Goal: Task Accomplishment & Management: Manage account settings

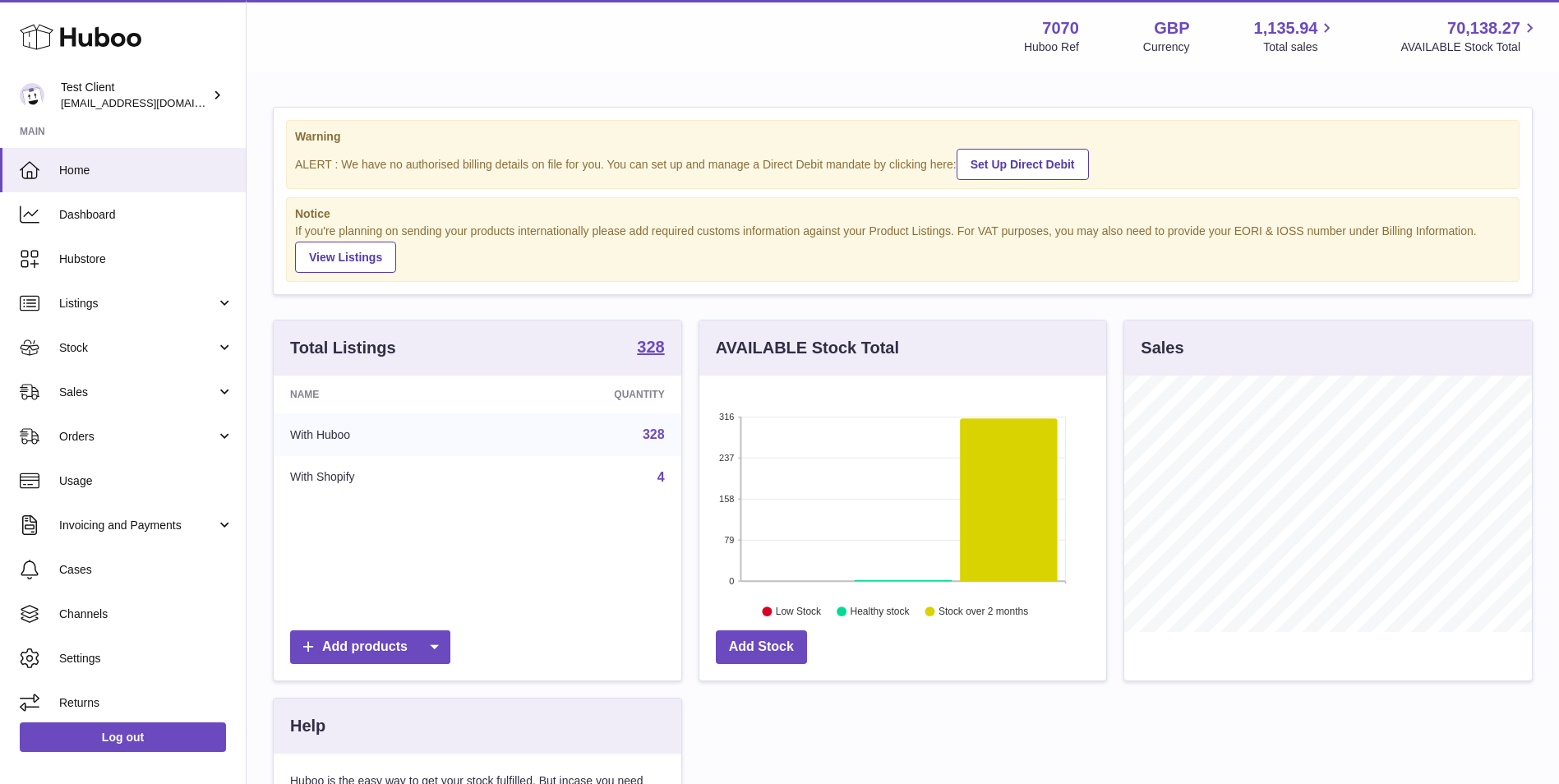
scroll to position [256, 407]
click at [139, 299] on span "Listings" at bounding box center [137, 303] width 157 height 16
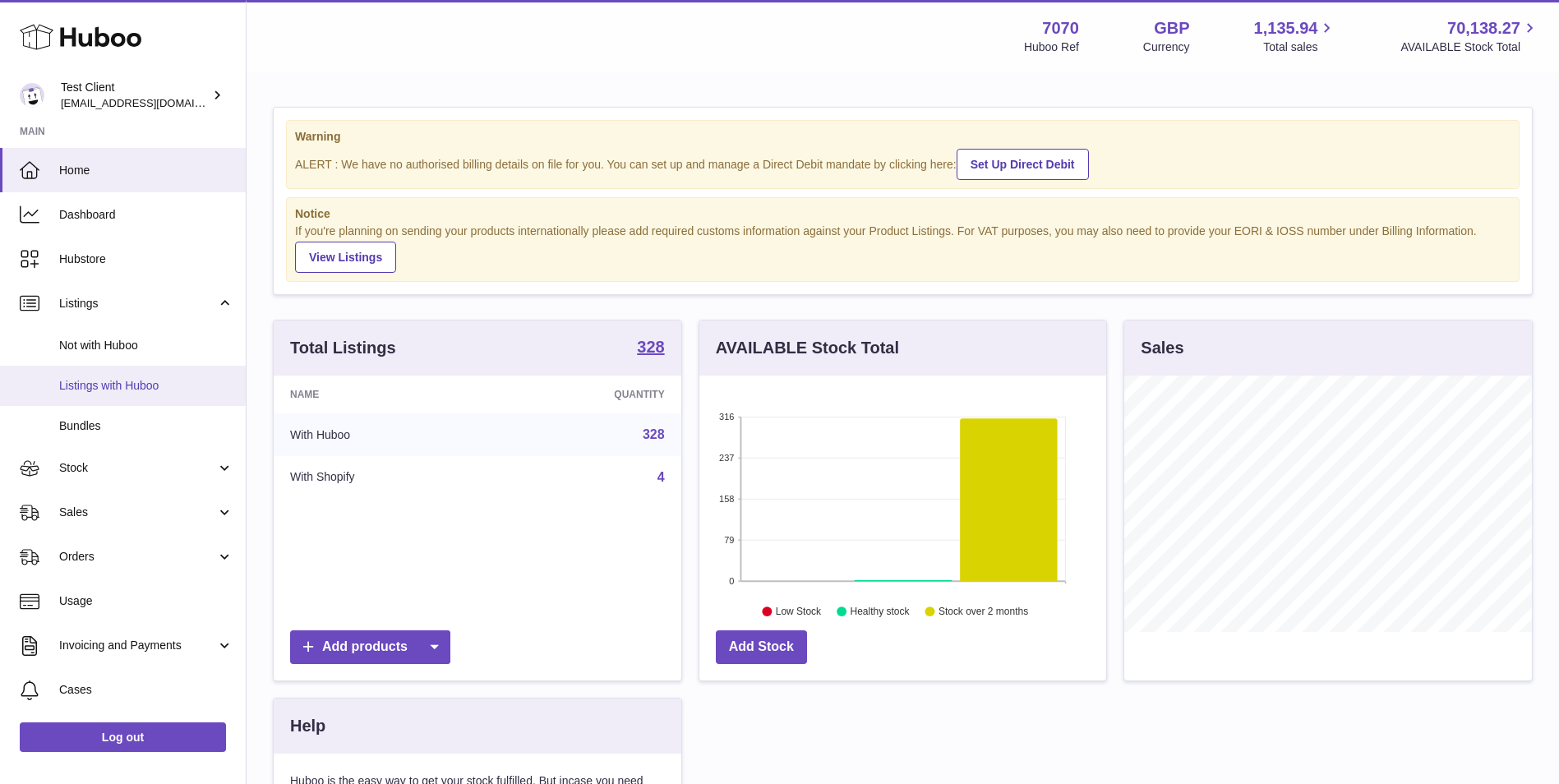
click at [160, 390] on span "Listings with Huboo" at bounding box center [146, 386] width 174 height 16
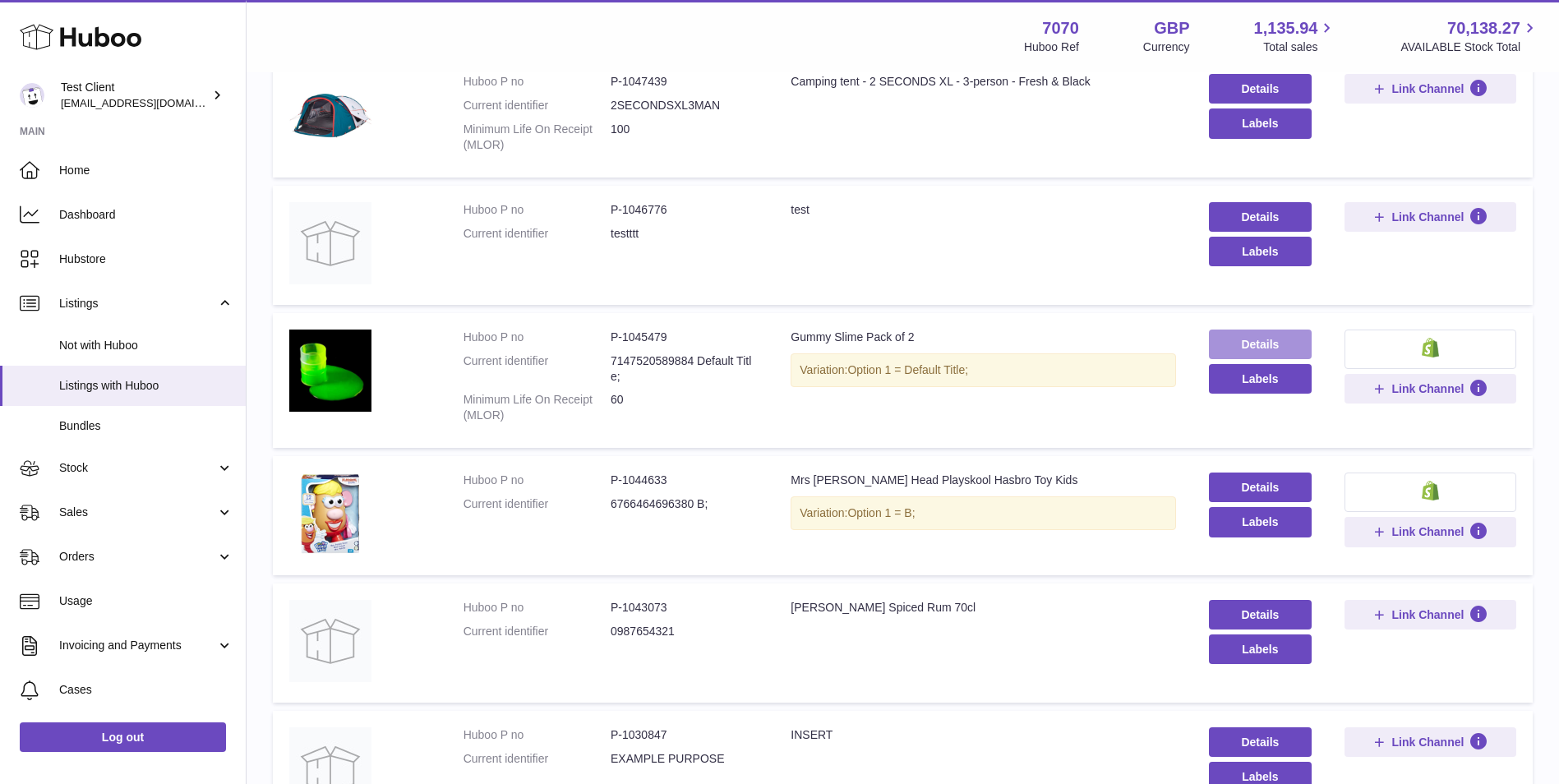
scroll to position [274, 0]
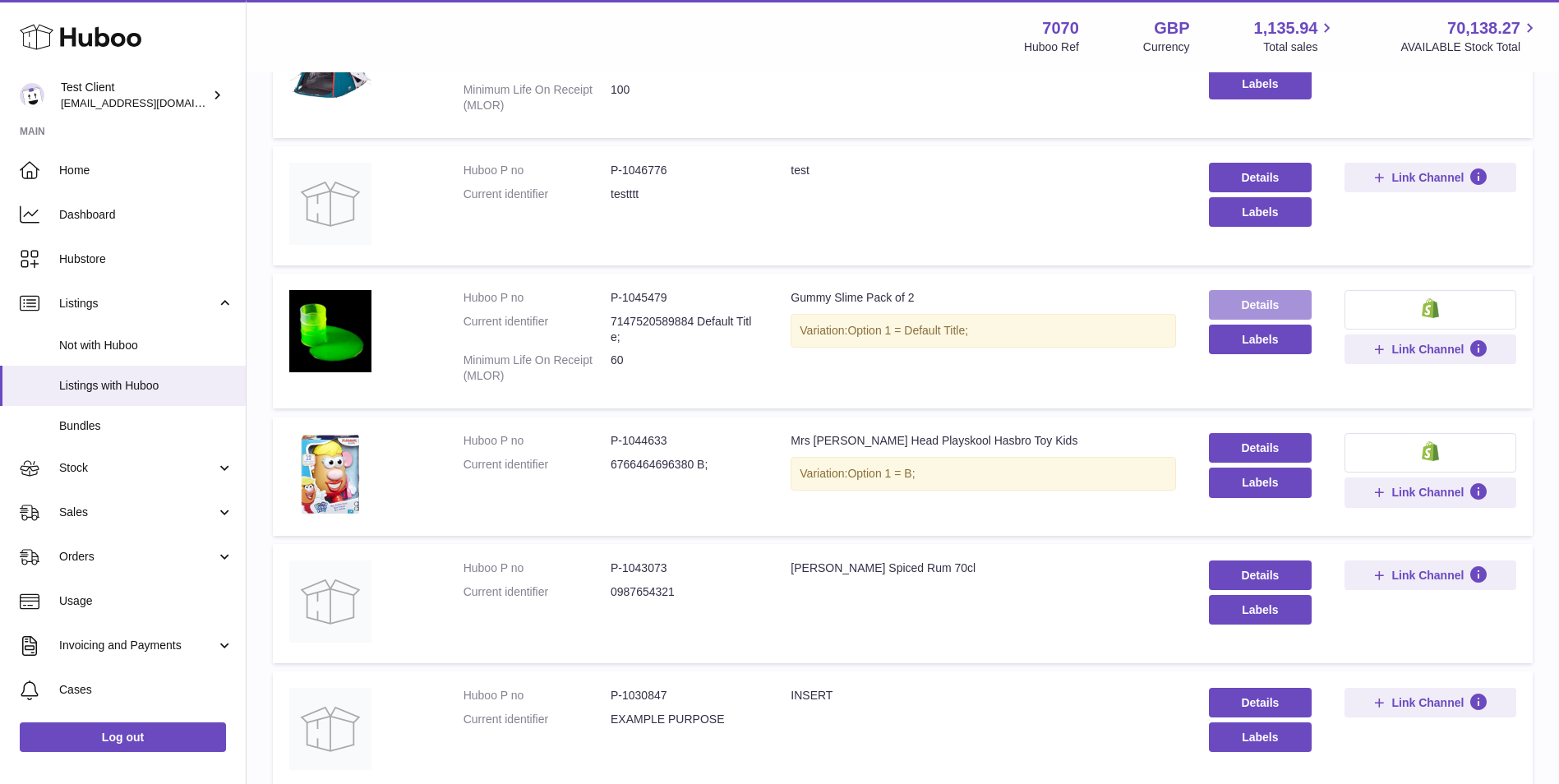
click at [1304, 304] on link "Details" at bounding box center [1260, 304] width 102 height 30
click at [1250, 297] on link "Details" at bounding box center [1260, 304] width 102 height 30
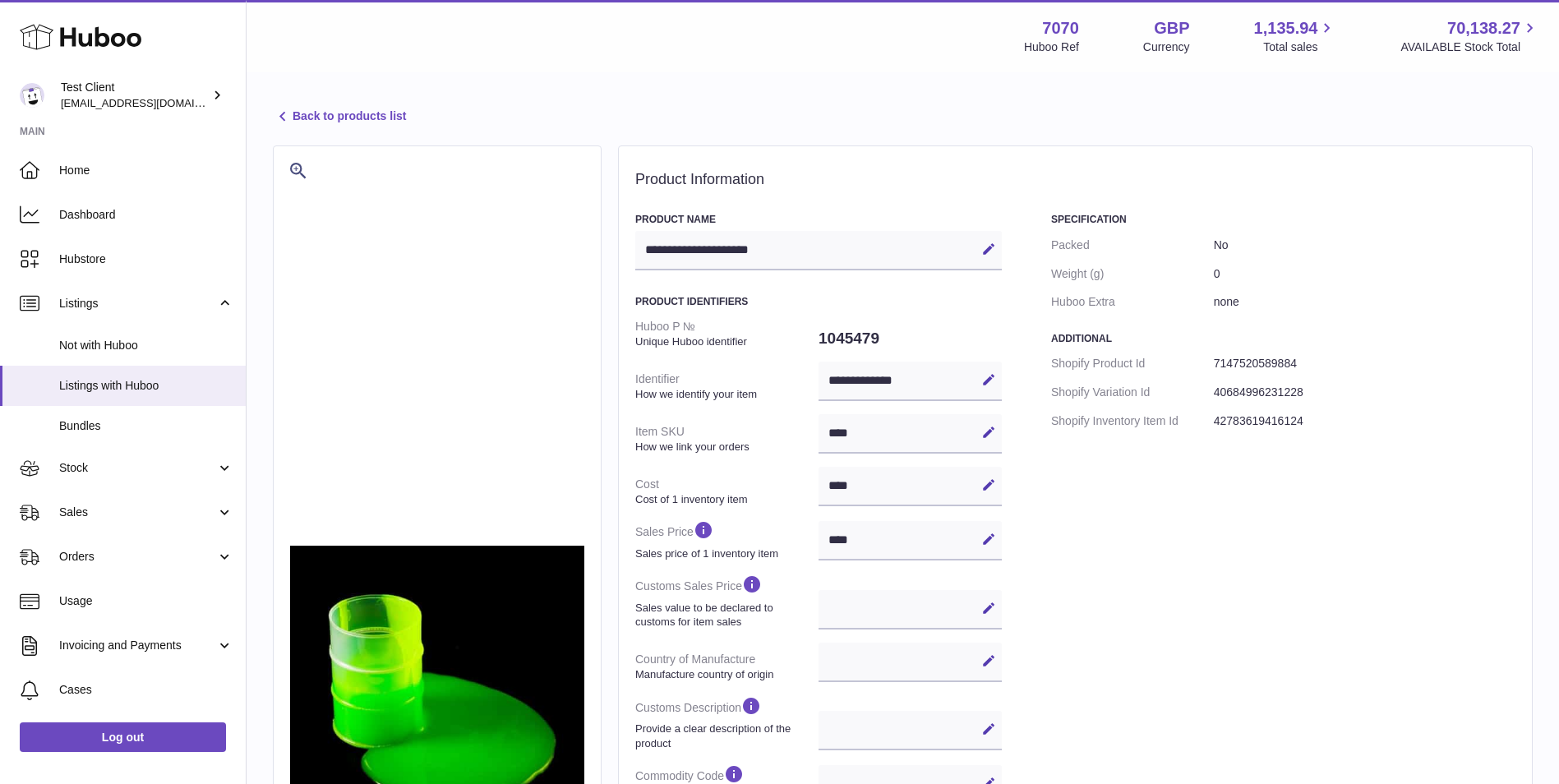
select select
select select "****"
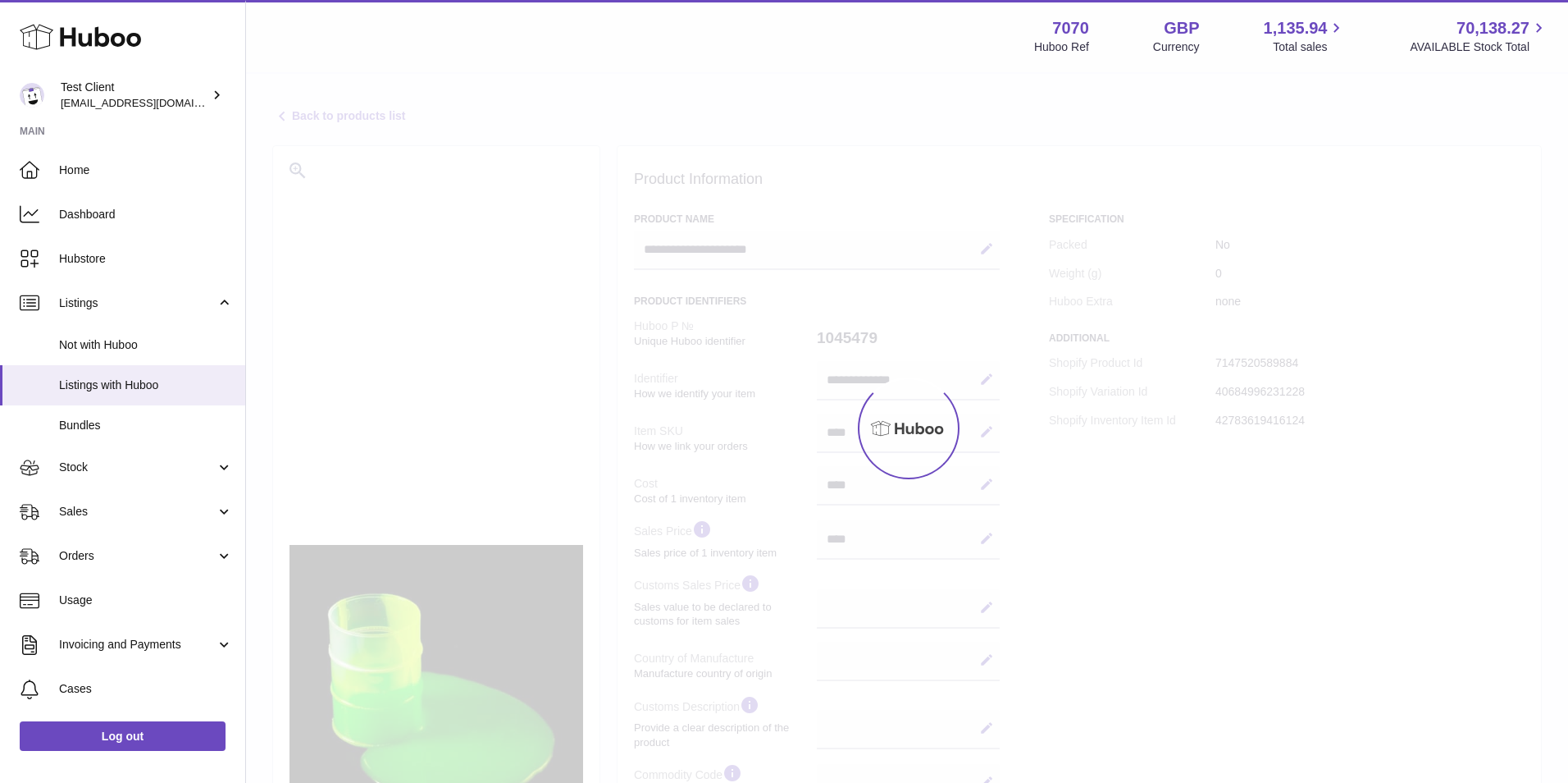
select select
select select "****"
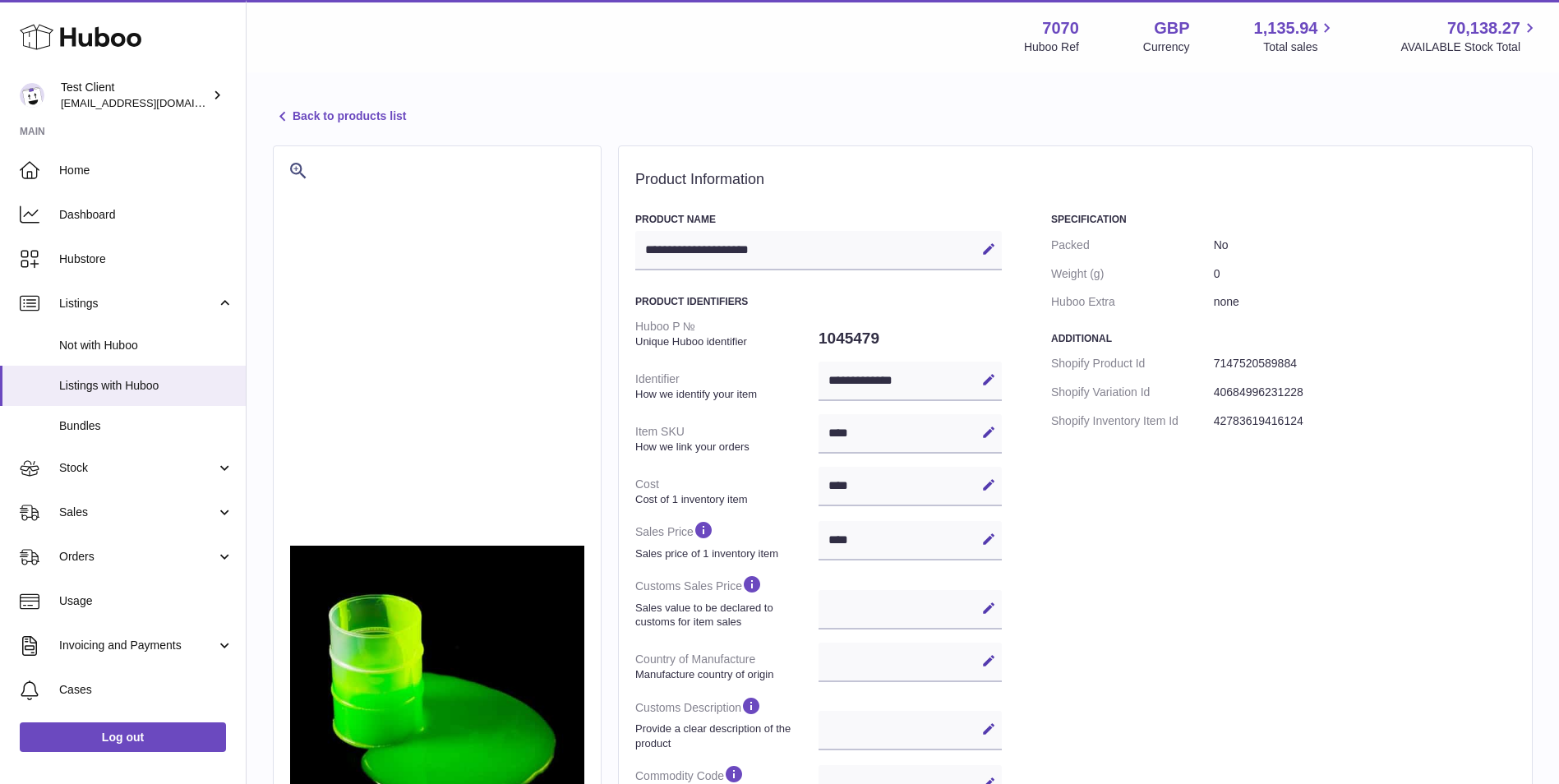
click at [368, 122] on link "Back to products list" at bounding box center [339, 116] width 133 height 20
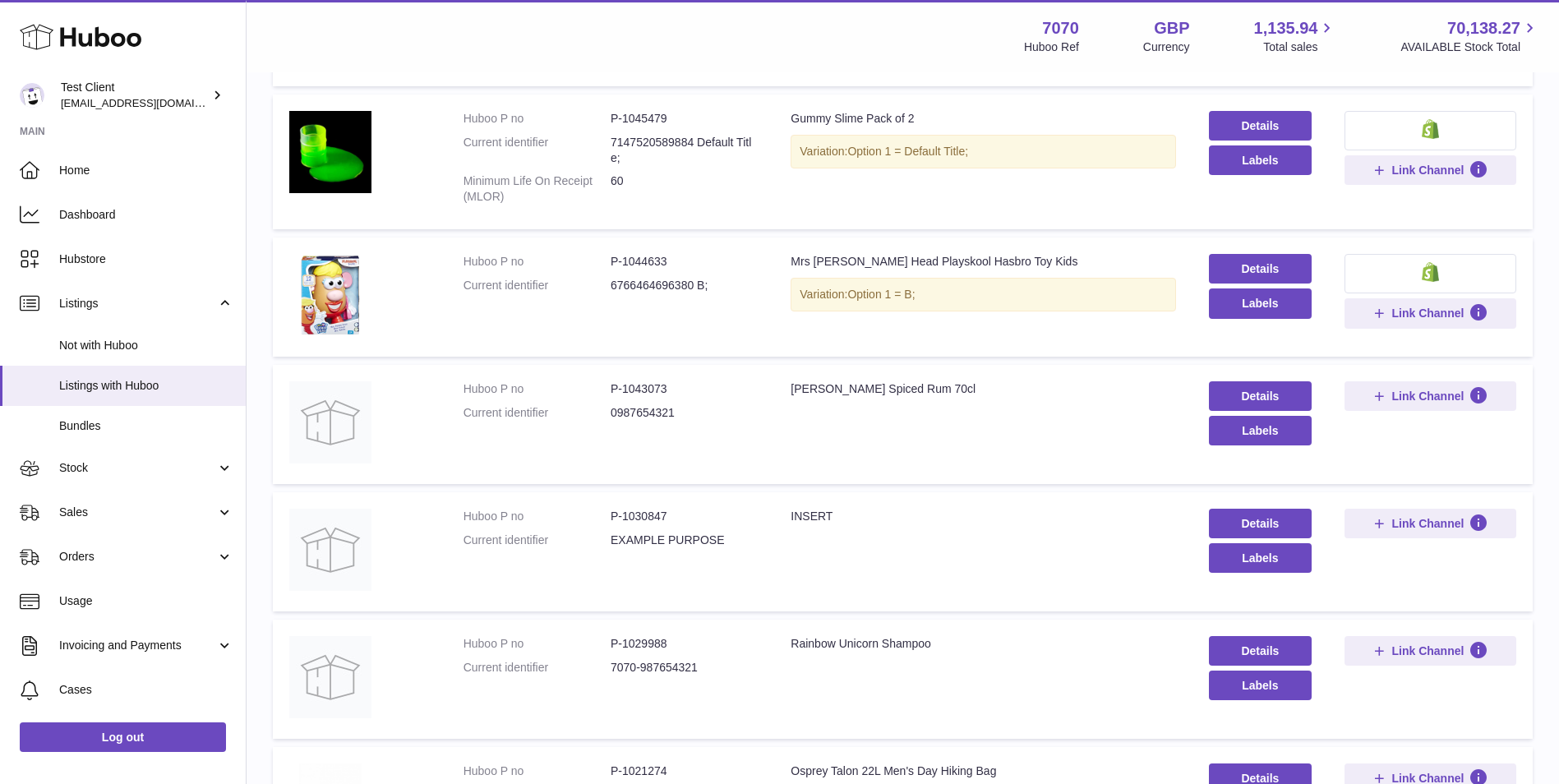
scroll to position [137, 0]
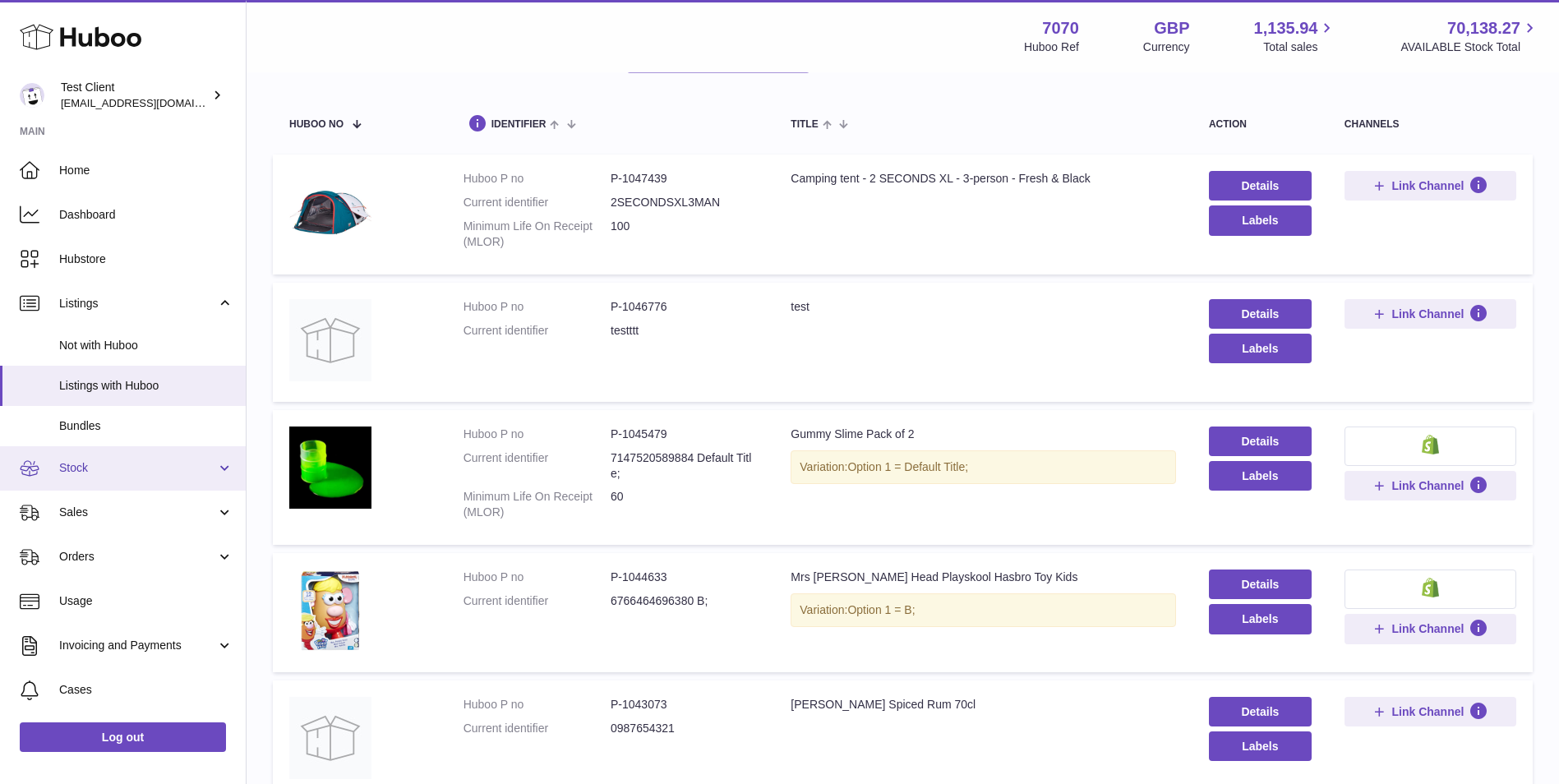
click at [110, 469] on span "Stock" at bounding box center [137, 468] width 157 height 16
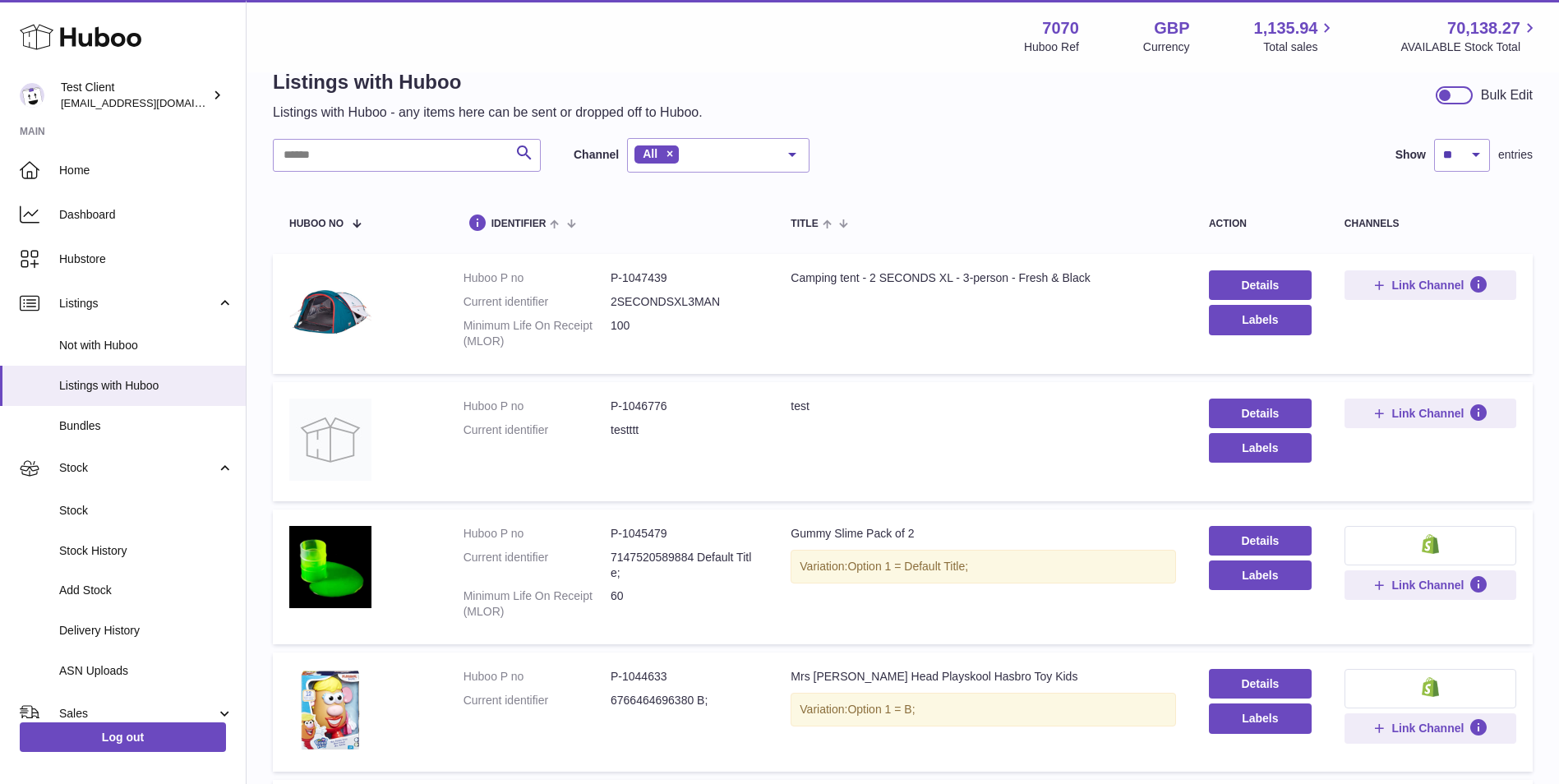
scroll to position [0, 0]
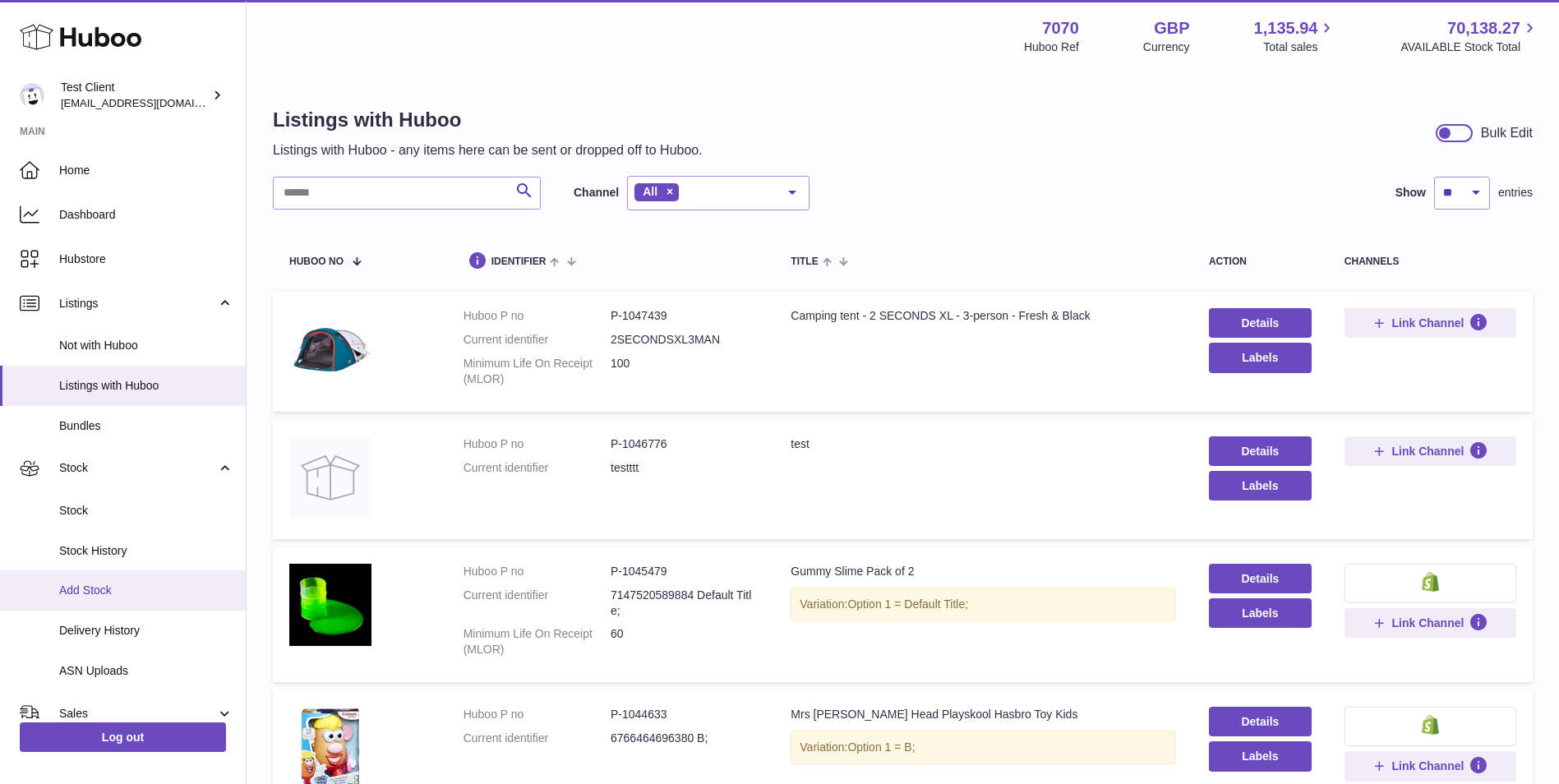
click at [151, 596] on span "Add Stock" at bounding box center [146, 590] width 174 height 16
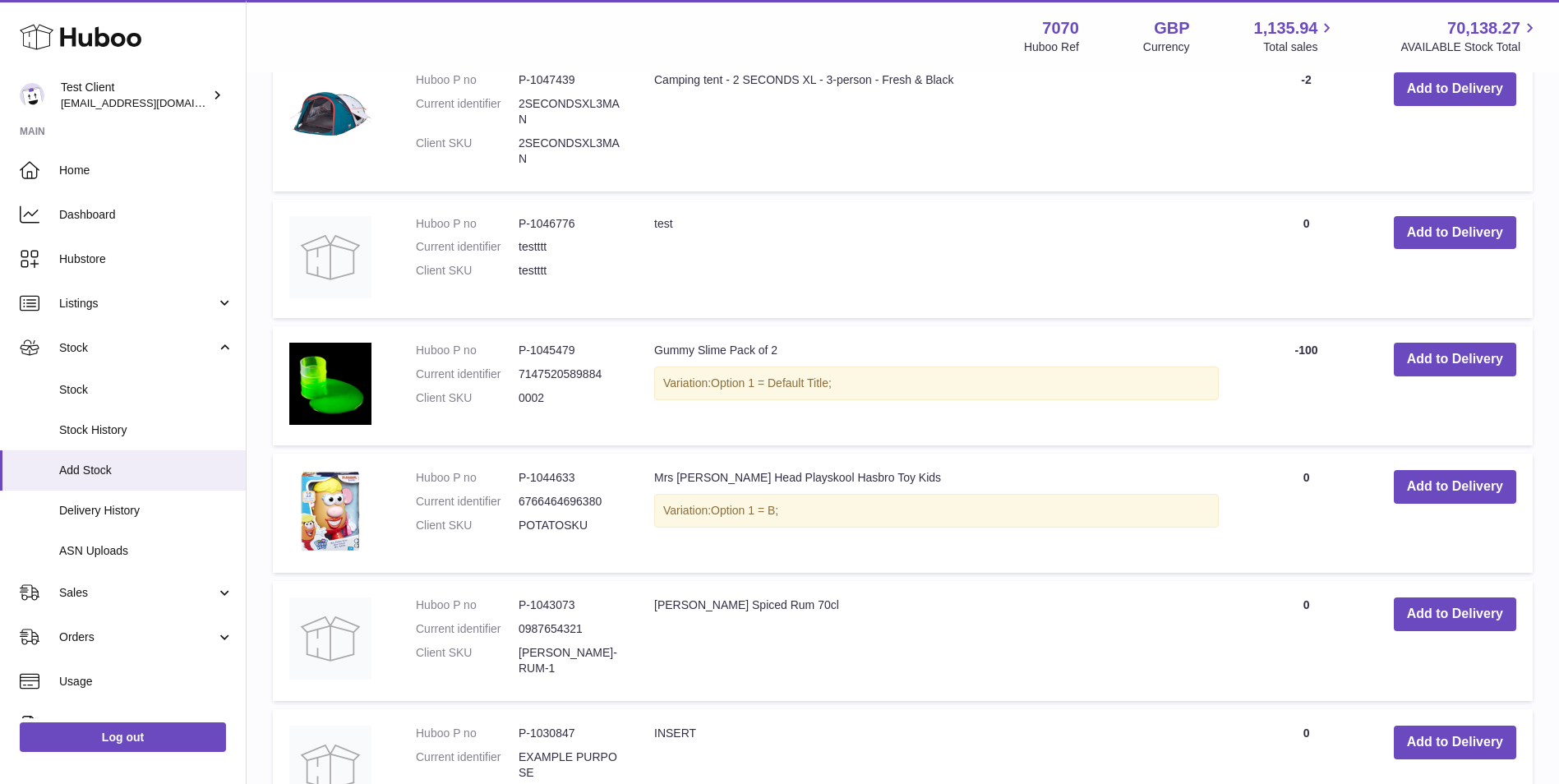
scroll to position [548, 0]
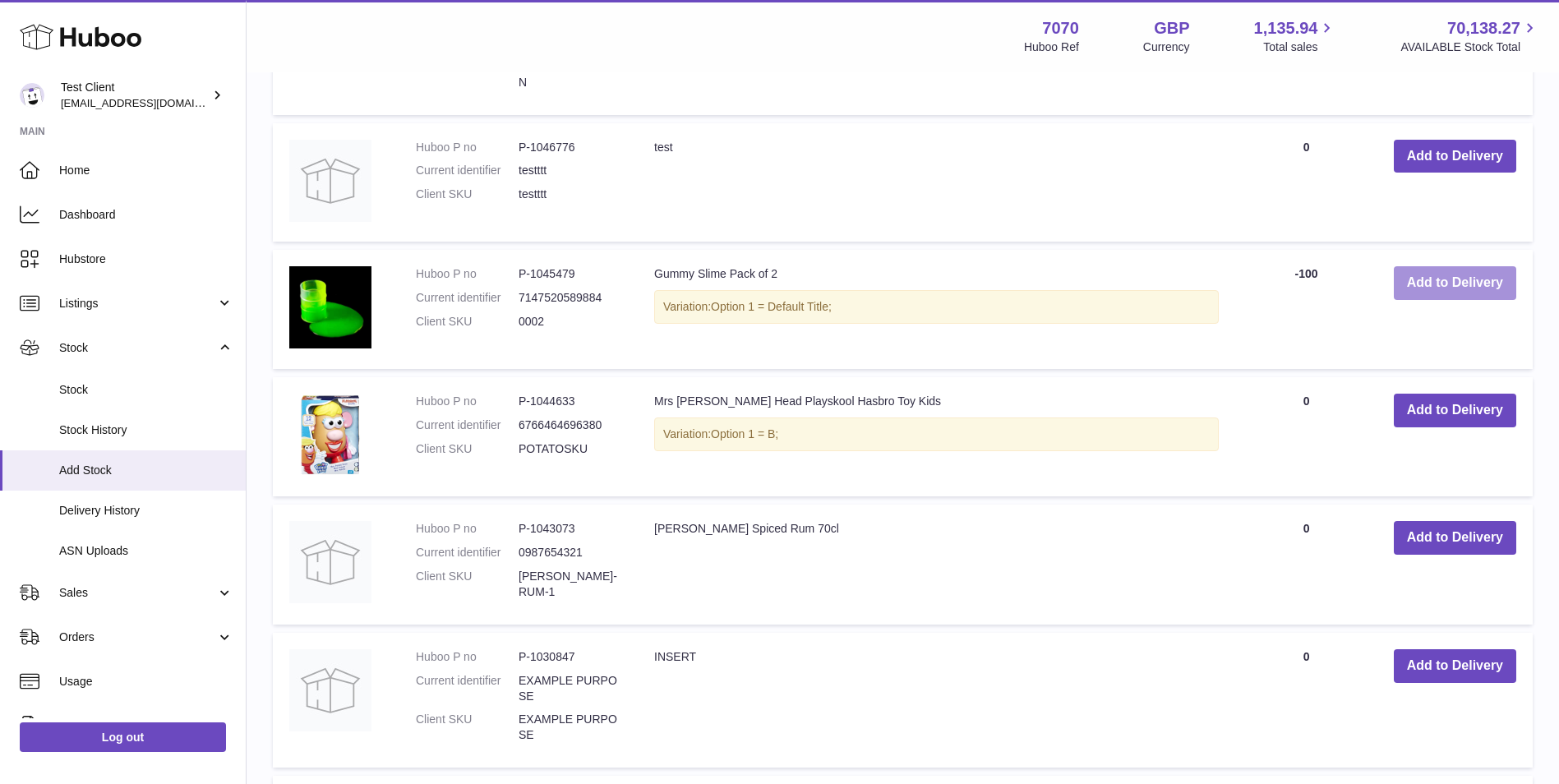
click at [1482, 290] on button "Add to Delivery" at bounding box center [1455, 283] width 122 height 33
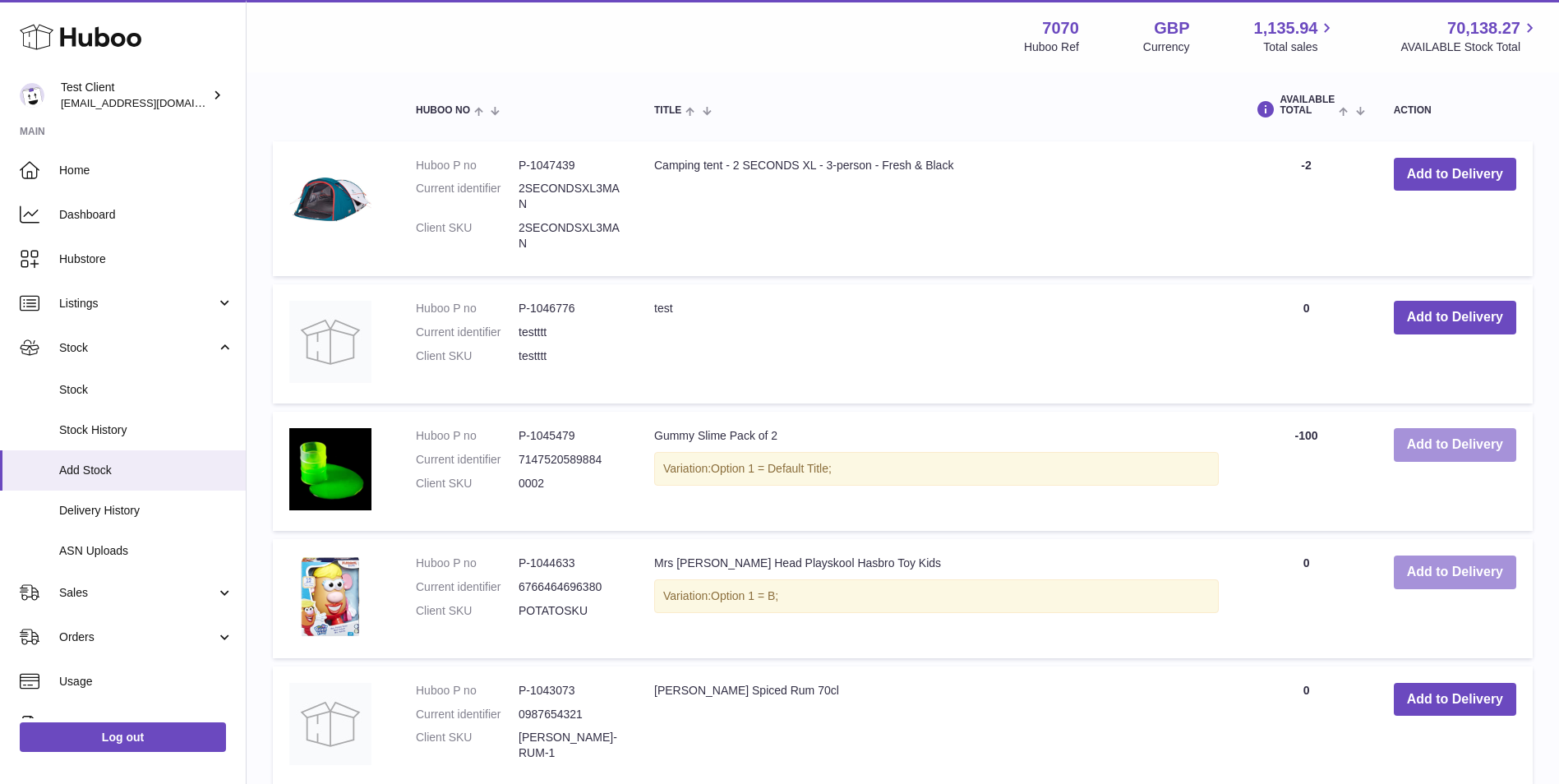
scroll to position [710, 0]
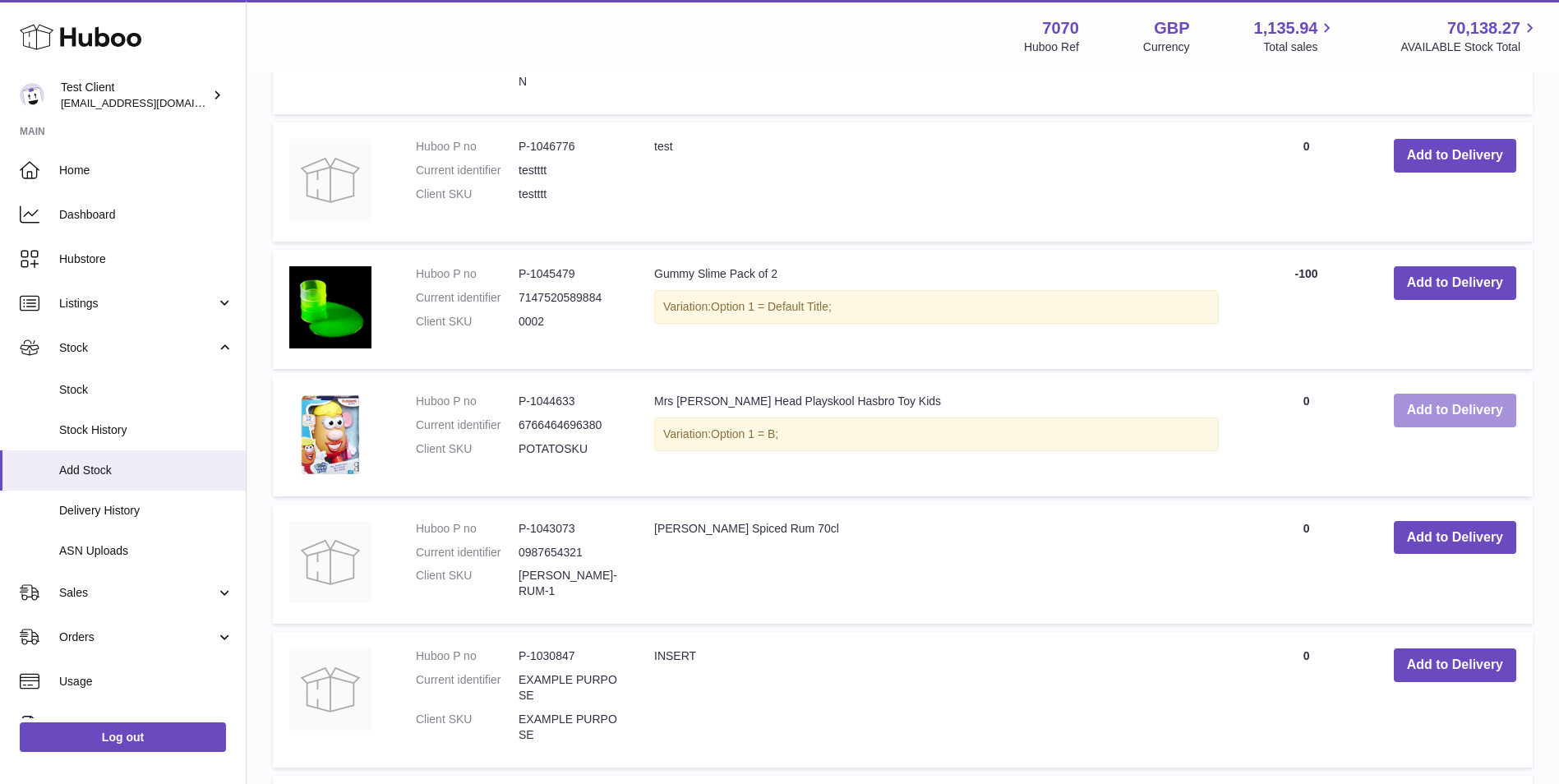
click at [1467, 418] on button "Add to Delivery" at bounding box center [1455, 410] width 122 height 33
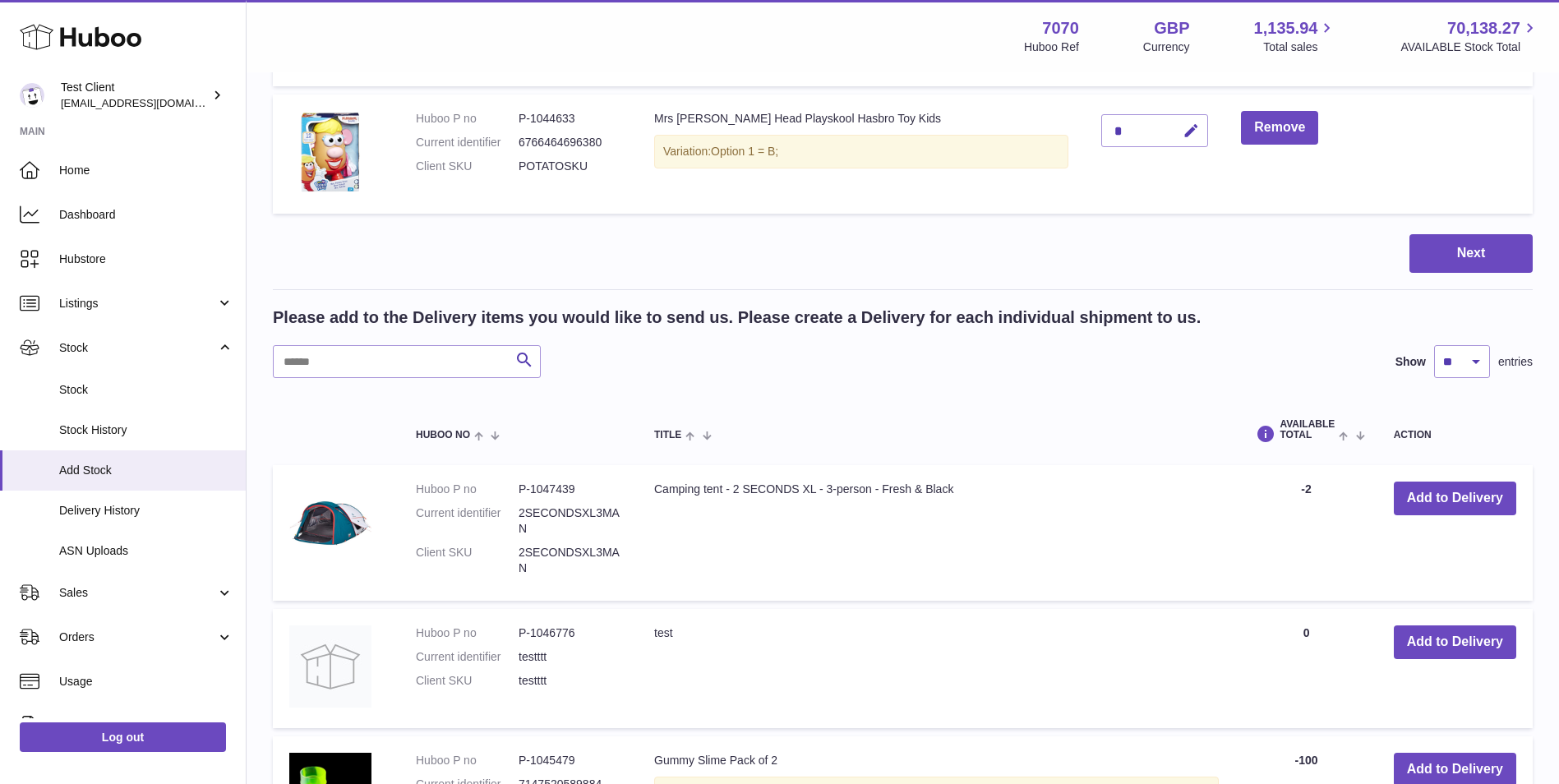
scroll to position [15, 0]
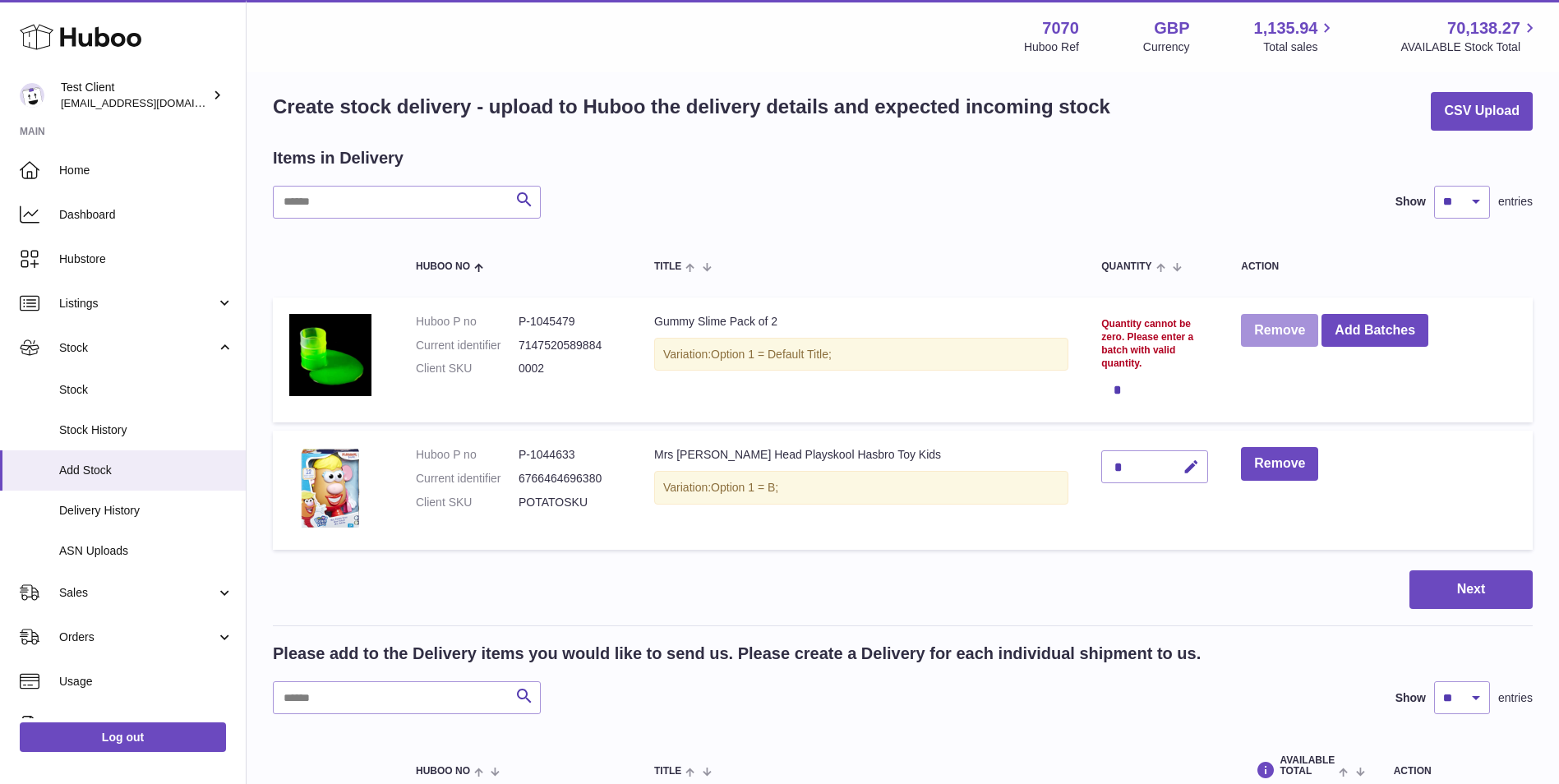
click at [1241, 331] on button "Remove" at bounding box center [1279, 331] width 77 height 33
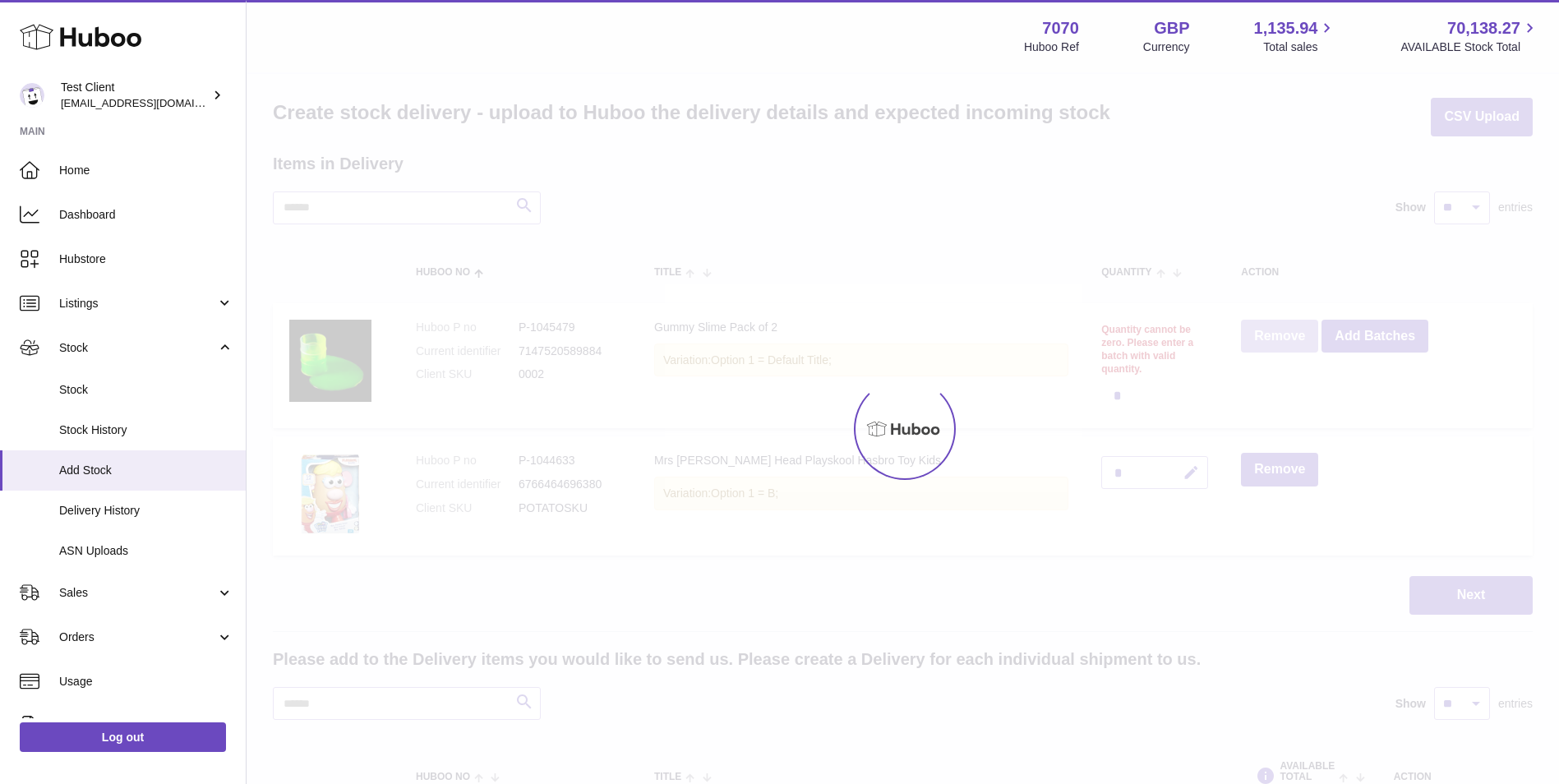
scroll to position [0, 0]
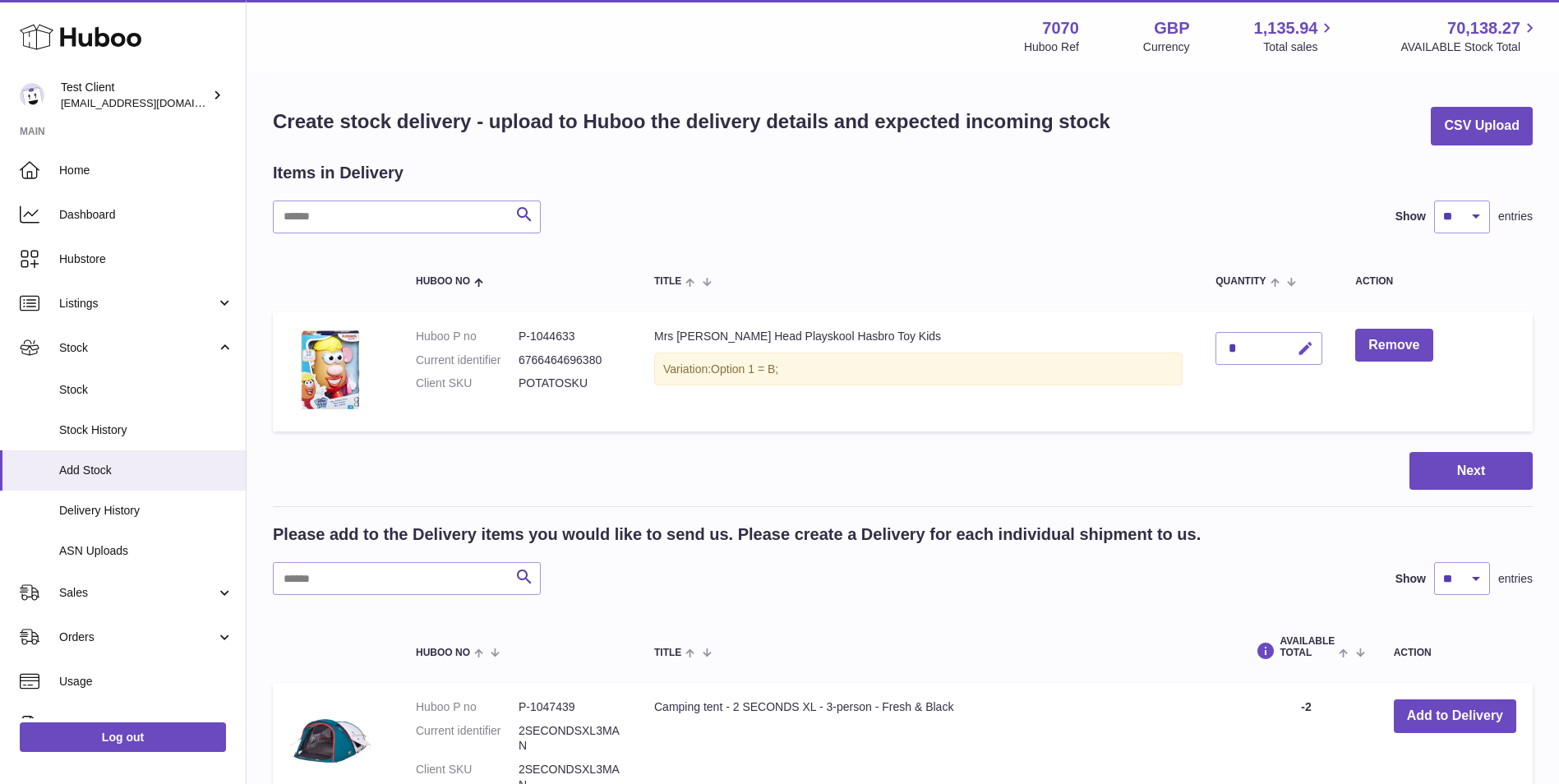
click at [1284, 346] on button "button" at bounding box center [1303, 349] width 38 height 33
click at [891, 210] on div "Search Show ** ** ** *** entries" at bounding box center [903, 216] width 1259 height 33
